Goal: Navigation & Orientation: Find specific page/section

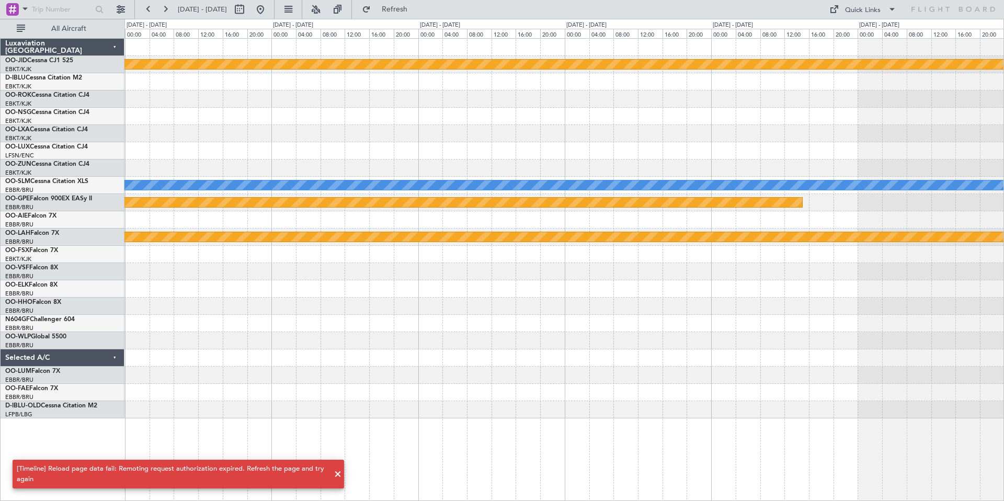
click at [339, 355] on span at bounding box center [337, 474] width 13 height 13
